Goal: Check status: Check status

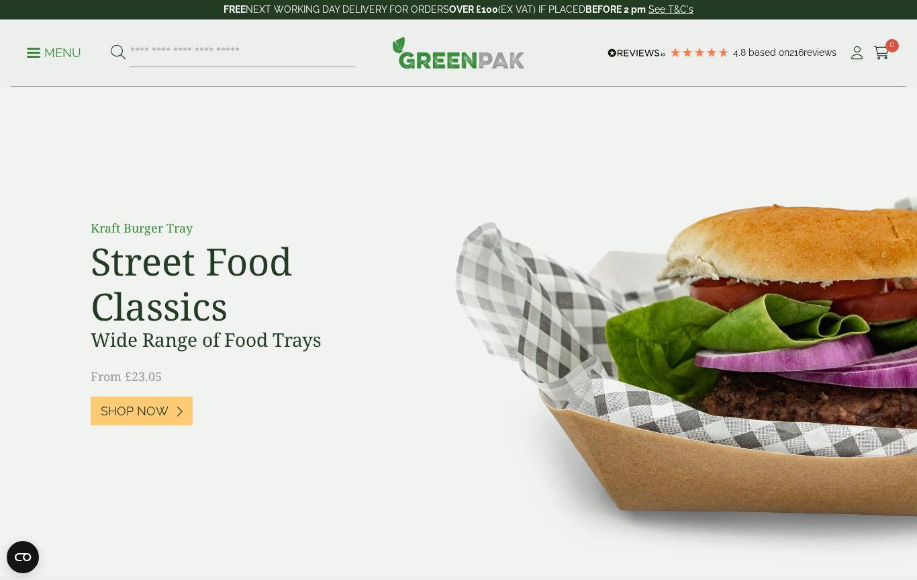
click at [855, 62] on link "My Account" at bounding box center [857, 53] width 17 height 20
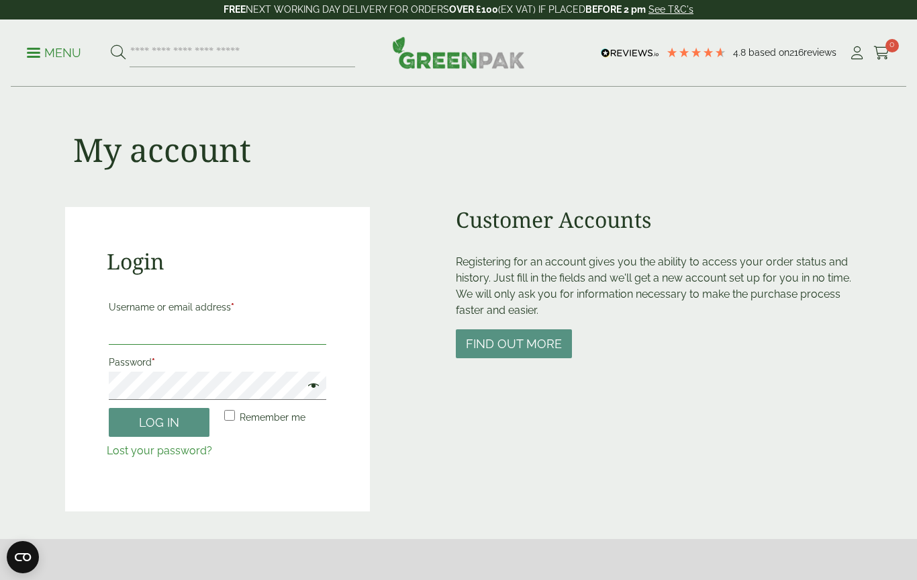
click at [209, 327] on input "Username or email address *" at bounding box center [218, 330] width 218 height 28
type input "**********"
click at [159, 416] on button "Log in" at bounding box center [159, 422] width 101 height 29
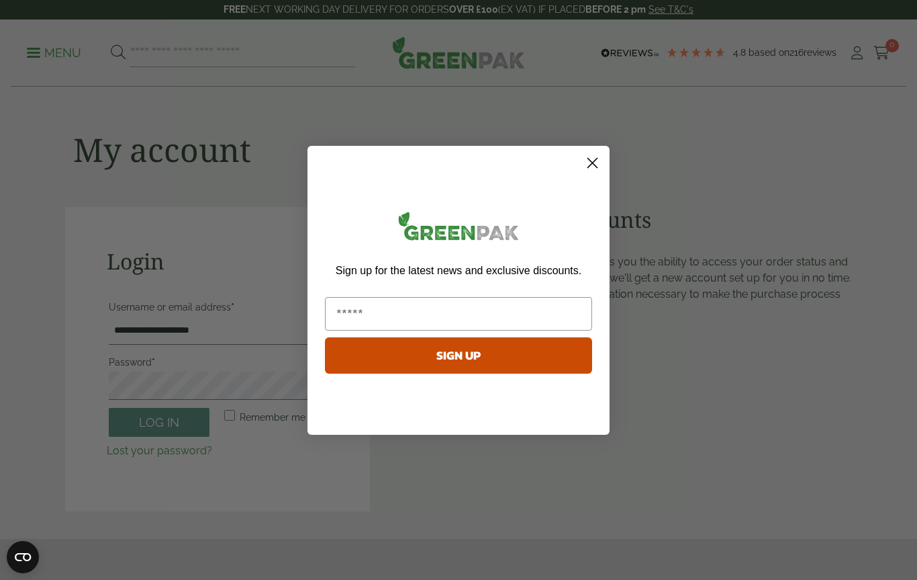
click at [427, 318] on input "Email" at bounding box center [458, 314] width 267 height 34
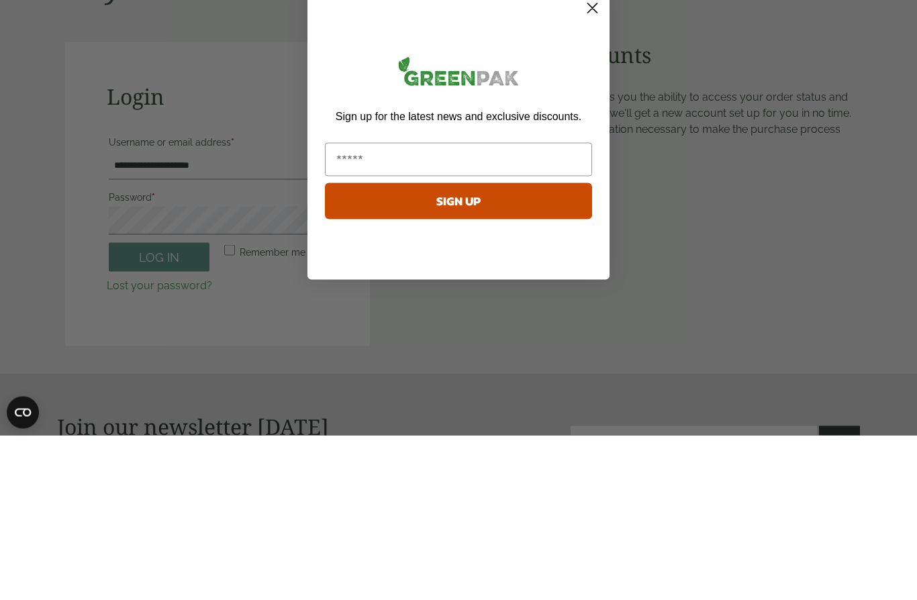
type input "**********"
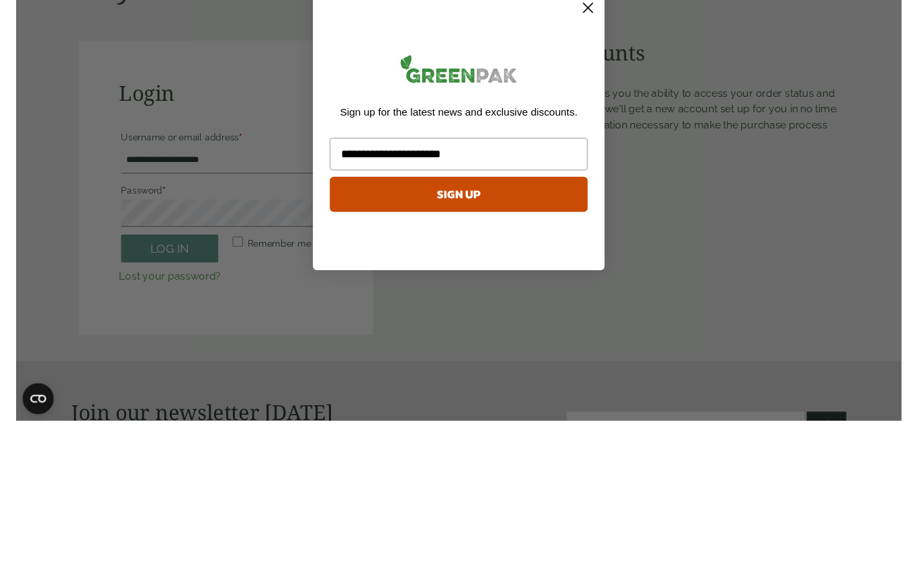
scroll to position [165, 0]
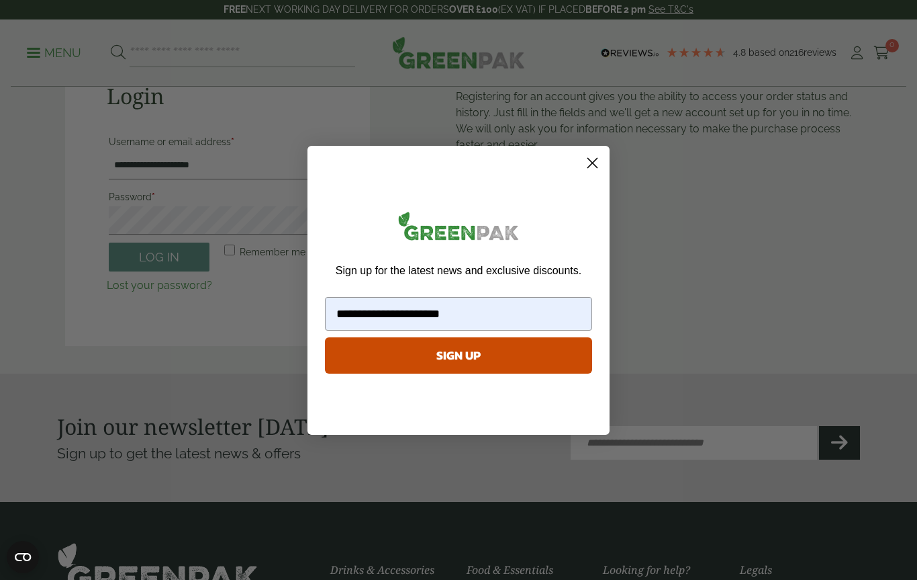
click at [466, 365] on button "SIGN UP" at bounding box center [458, 355] width 267 height 36
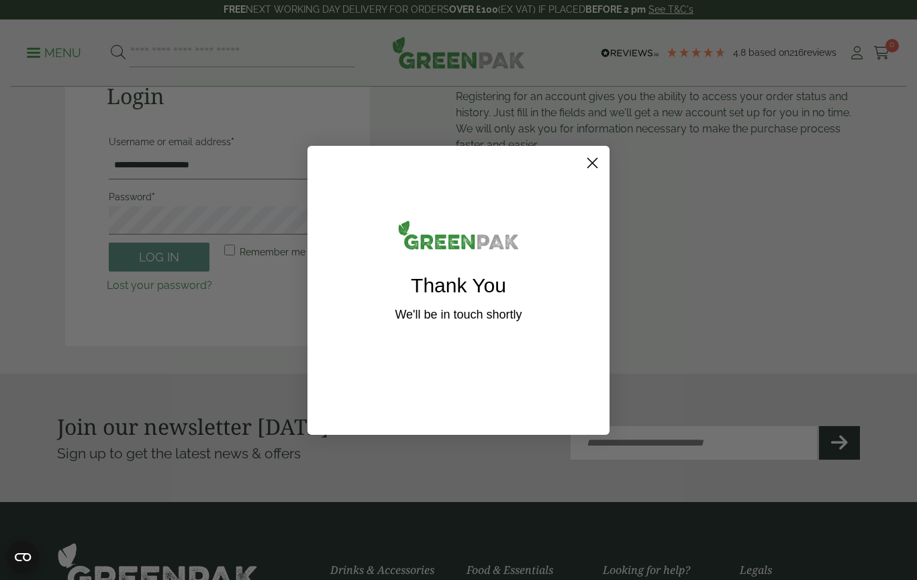
click at [592, 163] on icon "Close dialog" at bounding box center [592, 162] width 9 height 9
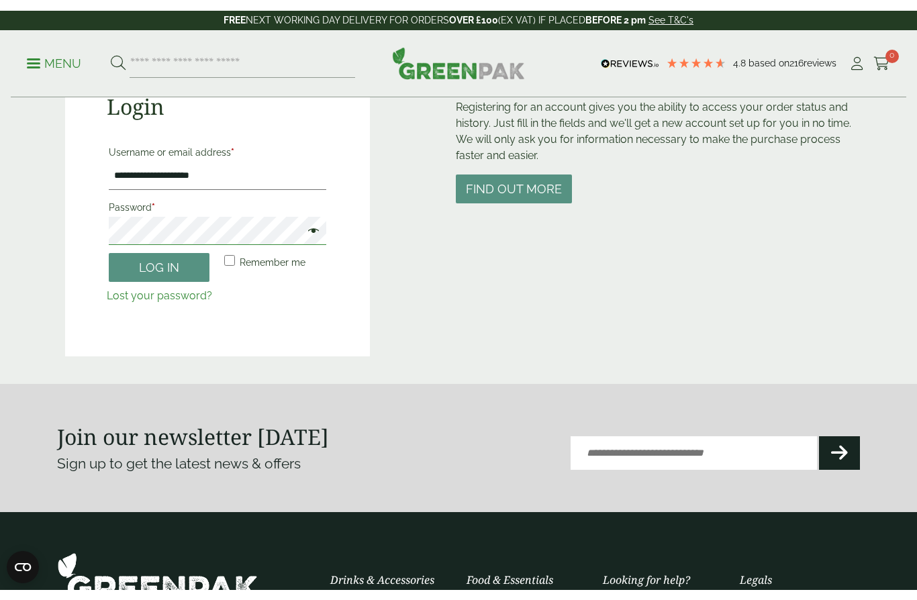
scroll to position [165, 0]
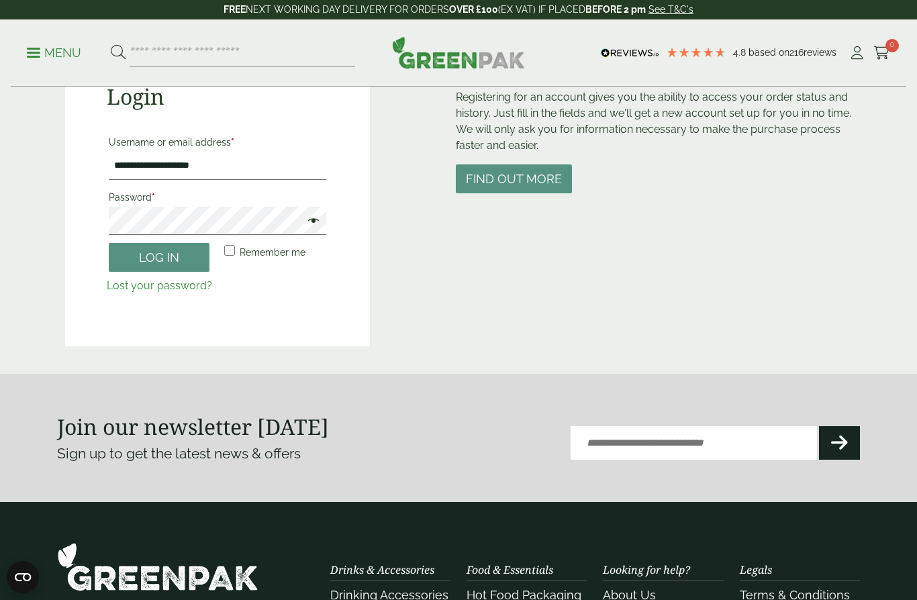
click at [171, 259] on button "Log in" at bounding box center [159, 257] width 101 height 29
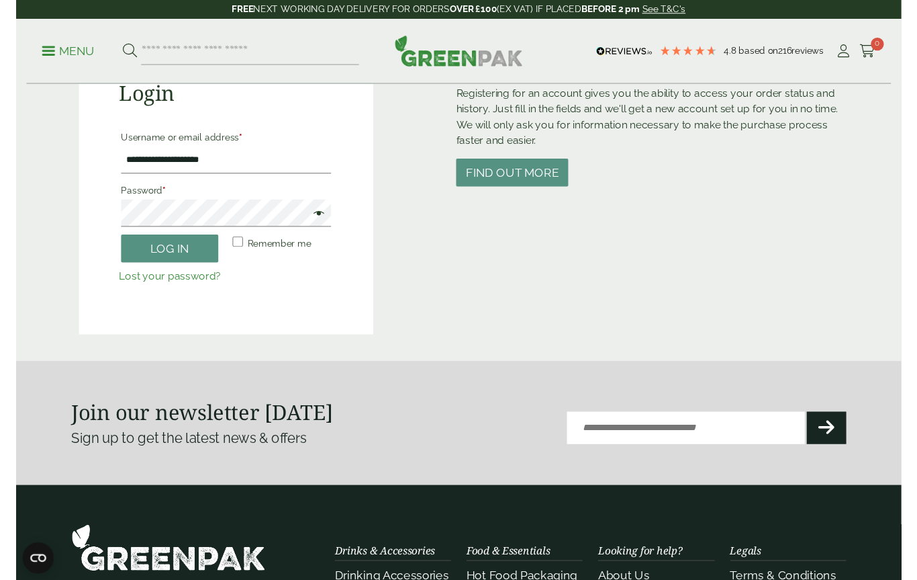
scroll to position [165, 0]
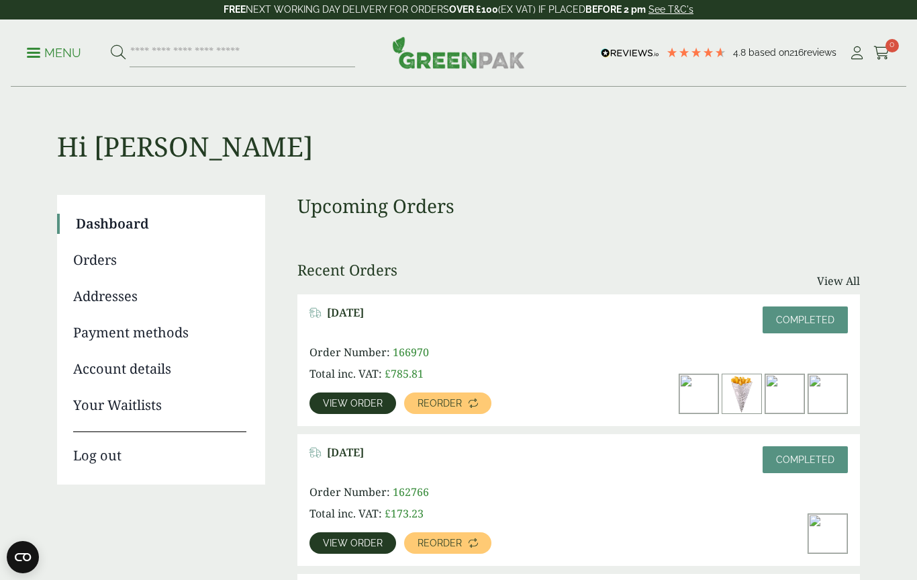
click at [696, 395] on img at bounding box center [699, 393] width 39 height 39
click at [744, 401] on img at bounding box center [742, 393] width 39 height 39
click at [794, 408] on img at bounding box center [785, 393] width 39 height 39
click at [833, 401] on img at bounding box center [828, 393] width 39 height 39
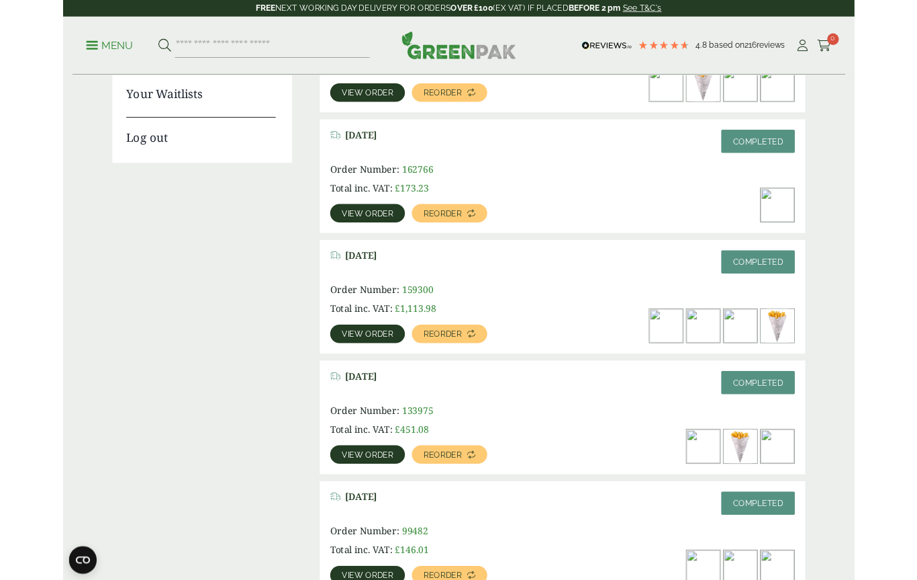
scroll to position [295, 0]
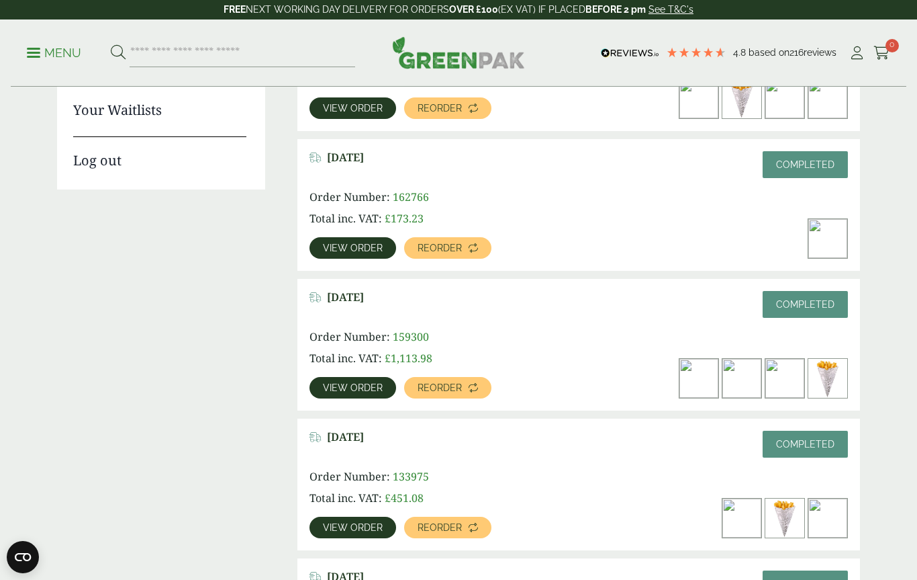
click at [357, 383] on span "View order" at bounding box center [353, 387] width 60 height 9
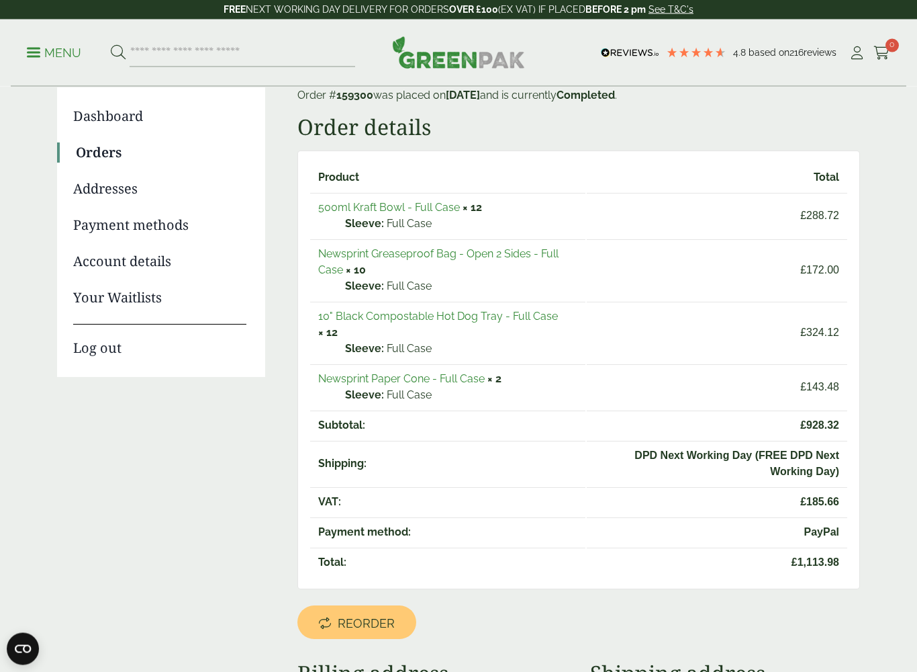
scroll to position [138, 0]
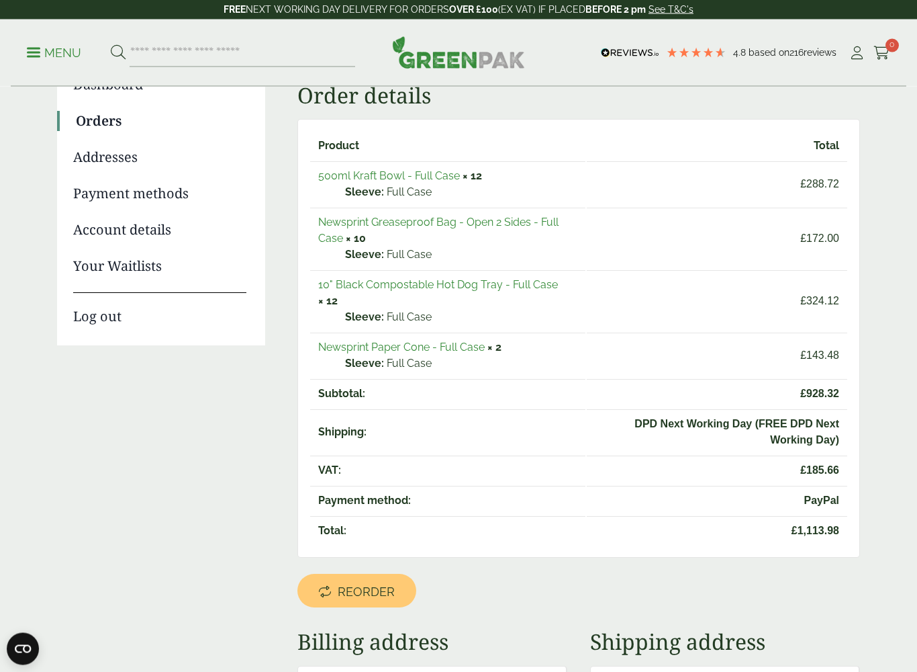
click at [440, 174] on link "500ml Kraft Bowl - Full Case" at bounding box center [389, 176] width 142 height 13
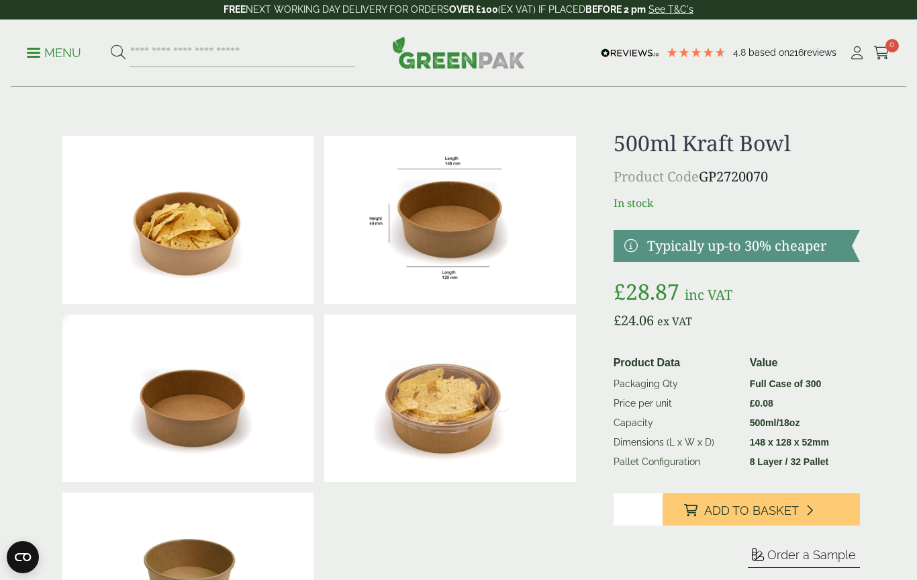
click at [636, 511] on input "*" at bounding box center [638, 509] width 49 height 32
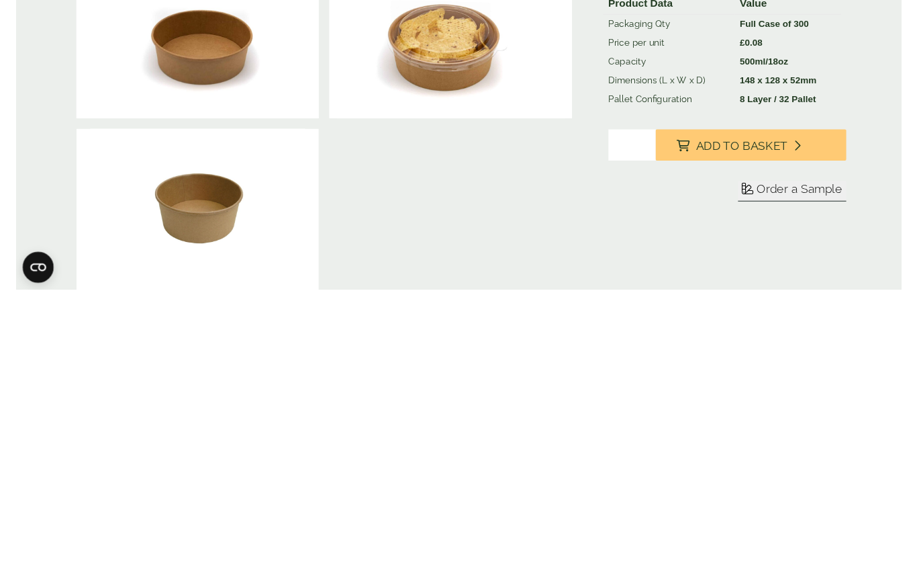
scroll to position [359, 0]
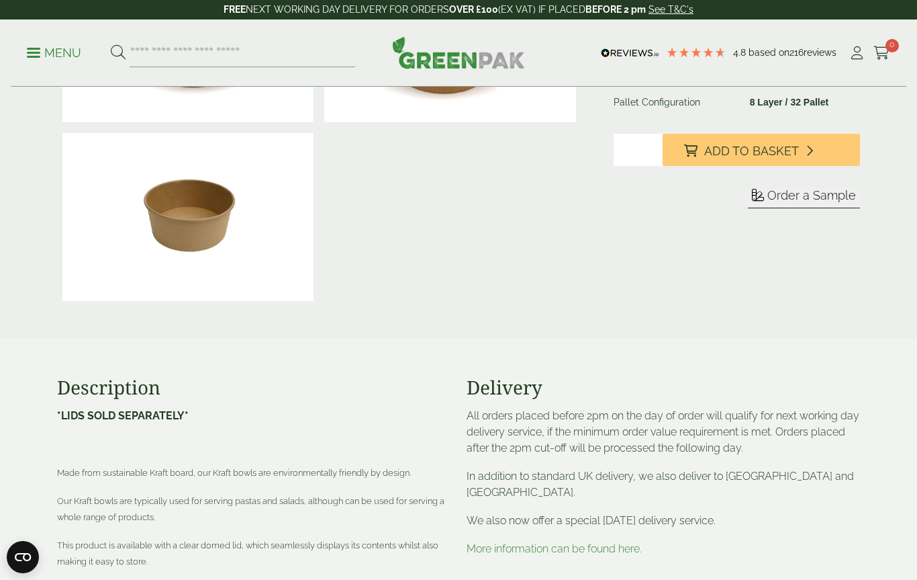
click at [635, 156] on input "number" at bounding box center [638, 150] width 49 height 32
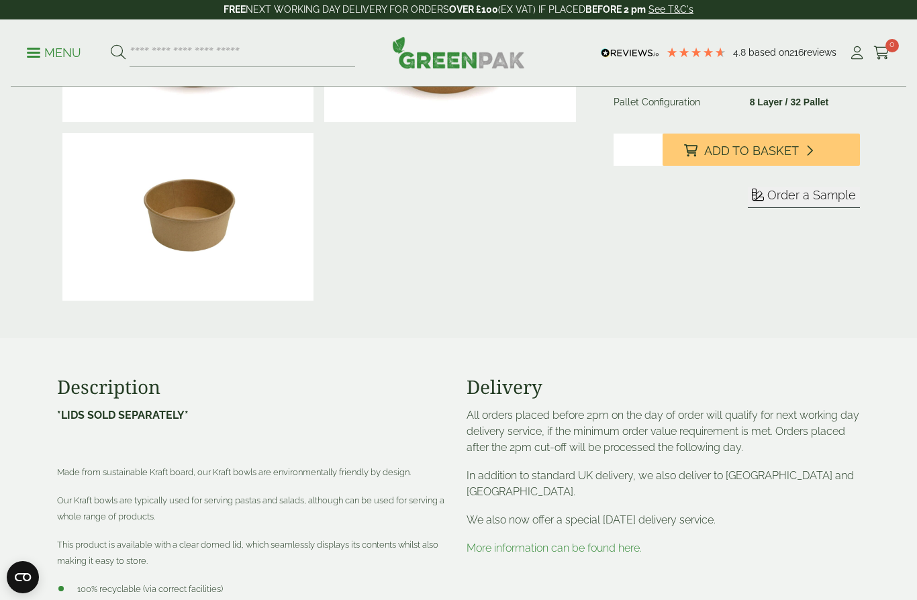
type input "*"
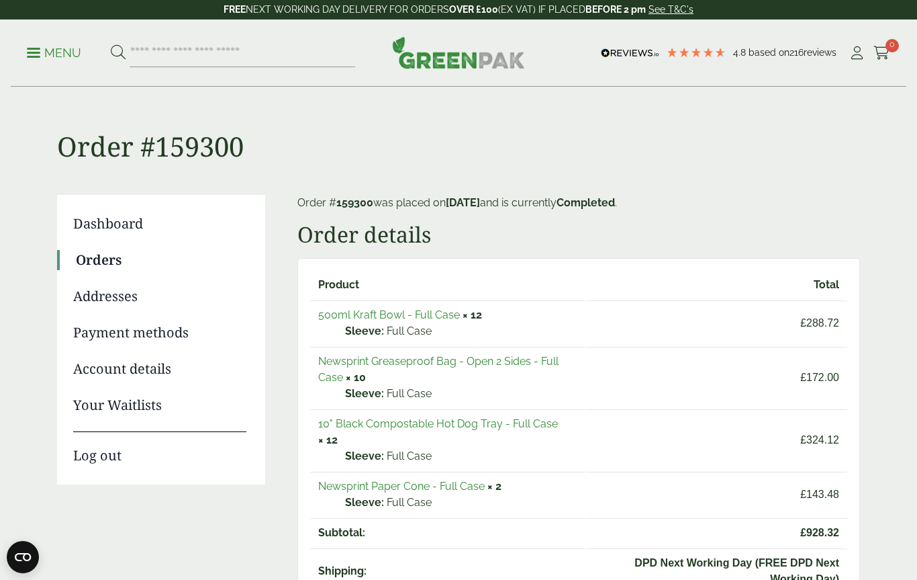
scroll to position [177, 0]
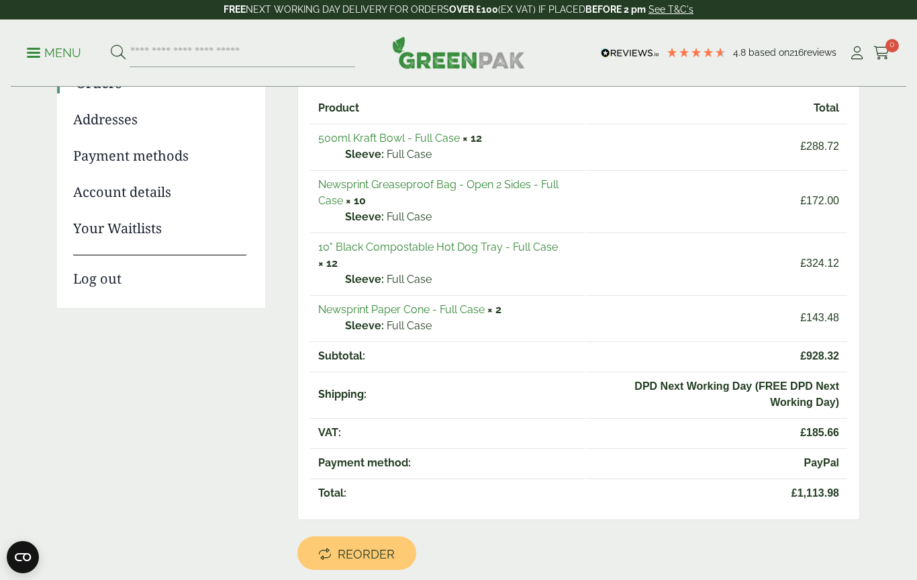
click at [430, 253] on link "10" Black Compostable Hot Dog Tray - Full Case" at bounding box center [438, 246] width 240 height 13
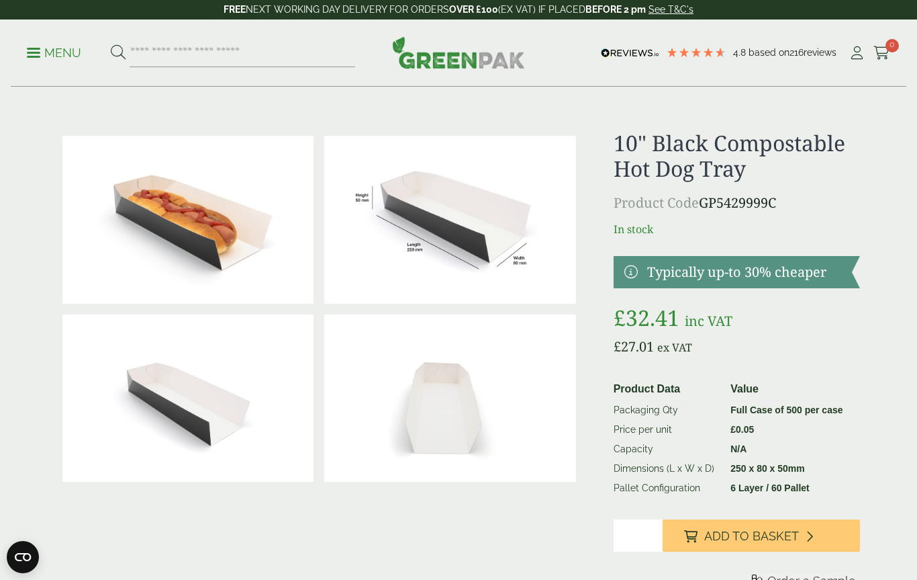
click at [635, 532] on input "*" at bounding box center [638, 535] width 49 height 32
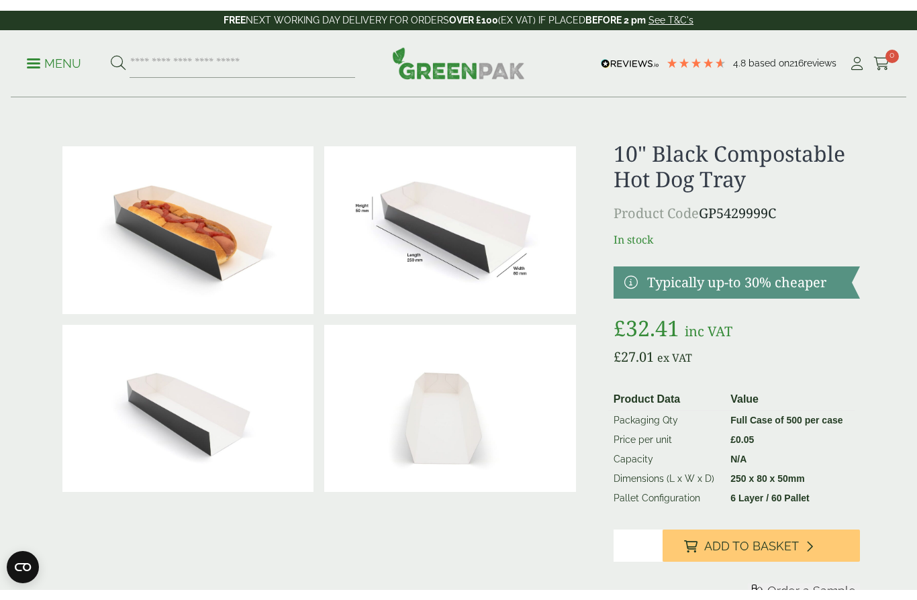
scroll to position [84, 0]
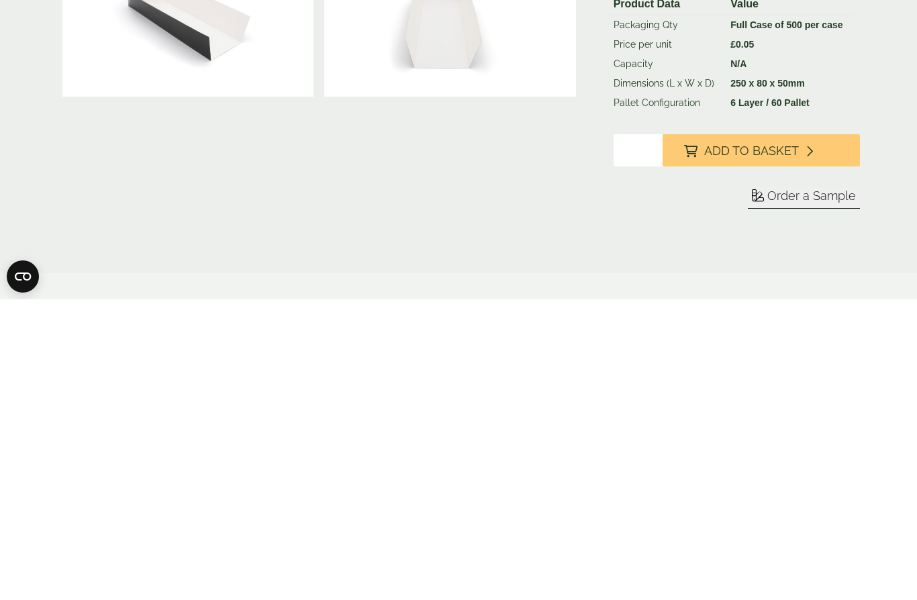
type input "**"
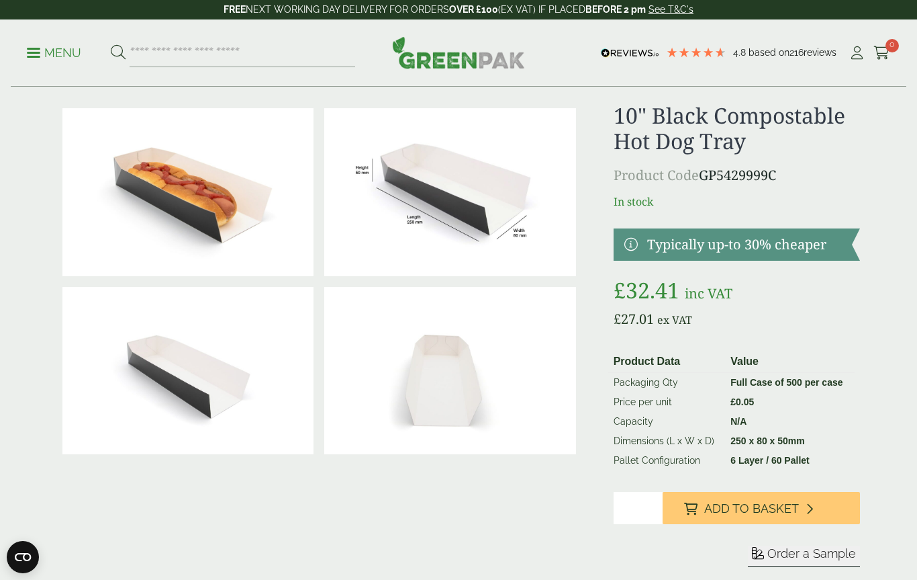
scroll to position [0, 0]
